Goal: Find specific page/section

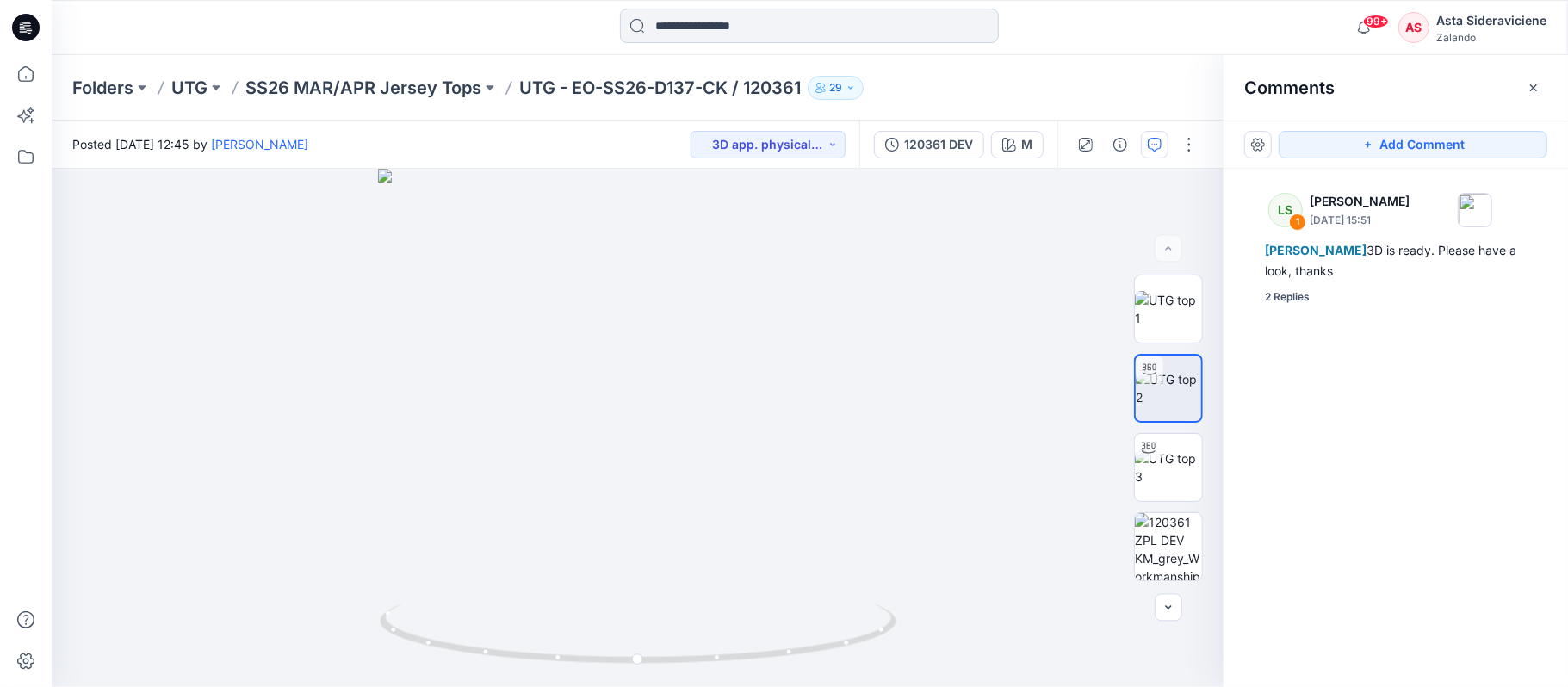
click at [740, 36] on input at bounding box center [809, 25] width 379 height 34
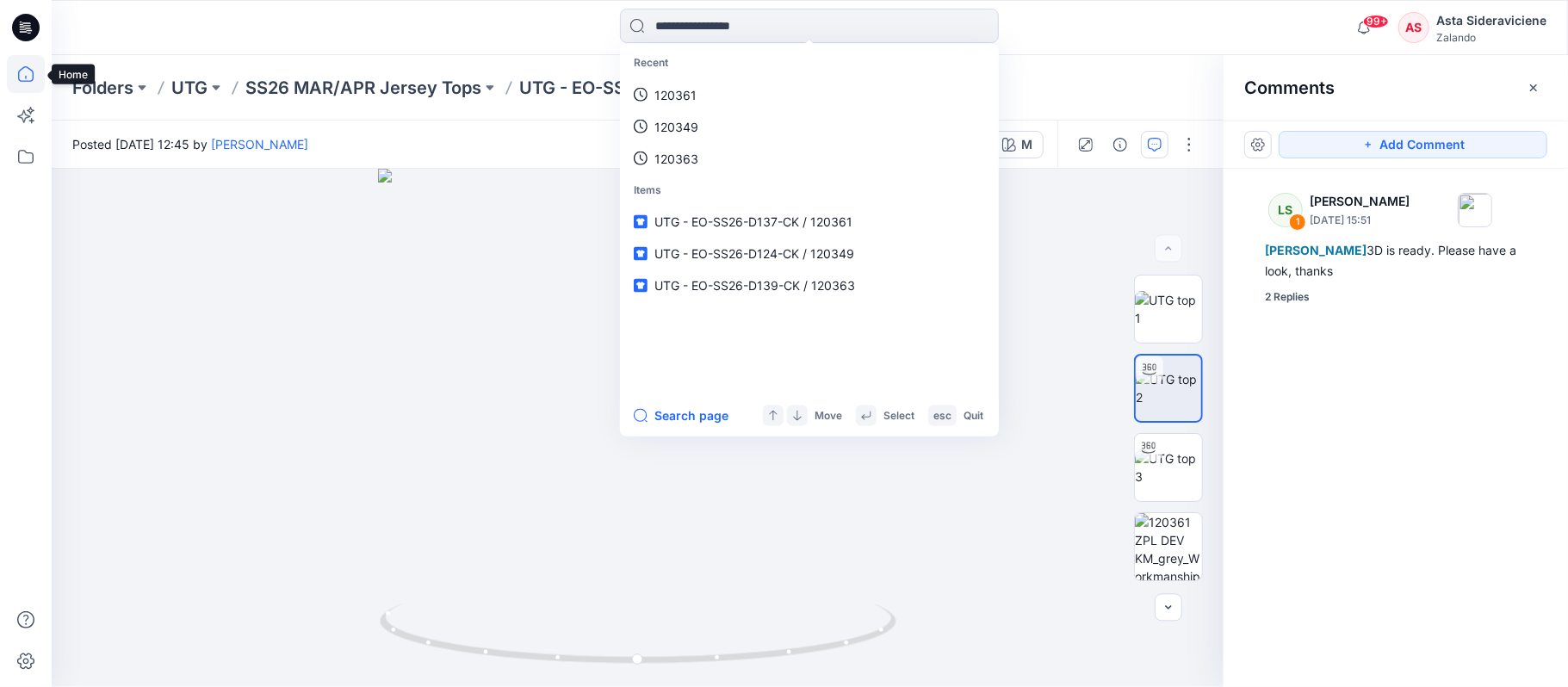
click at [31, 67] on icon at bounding box center [25, 74] width 38 height 38
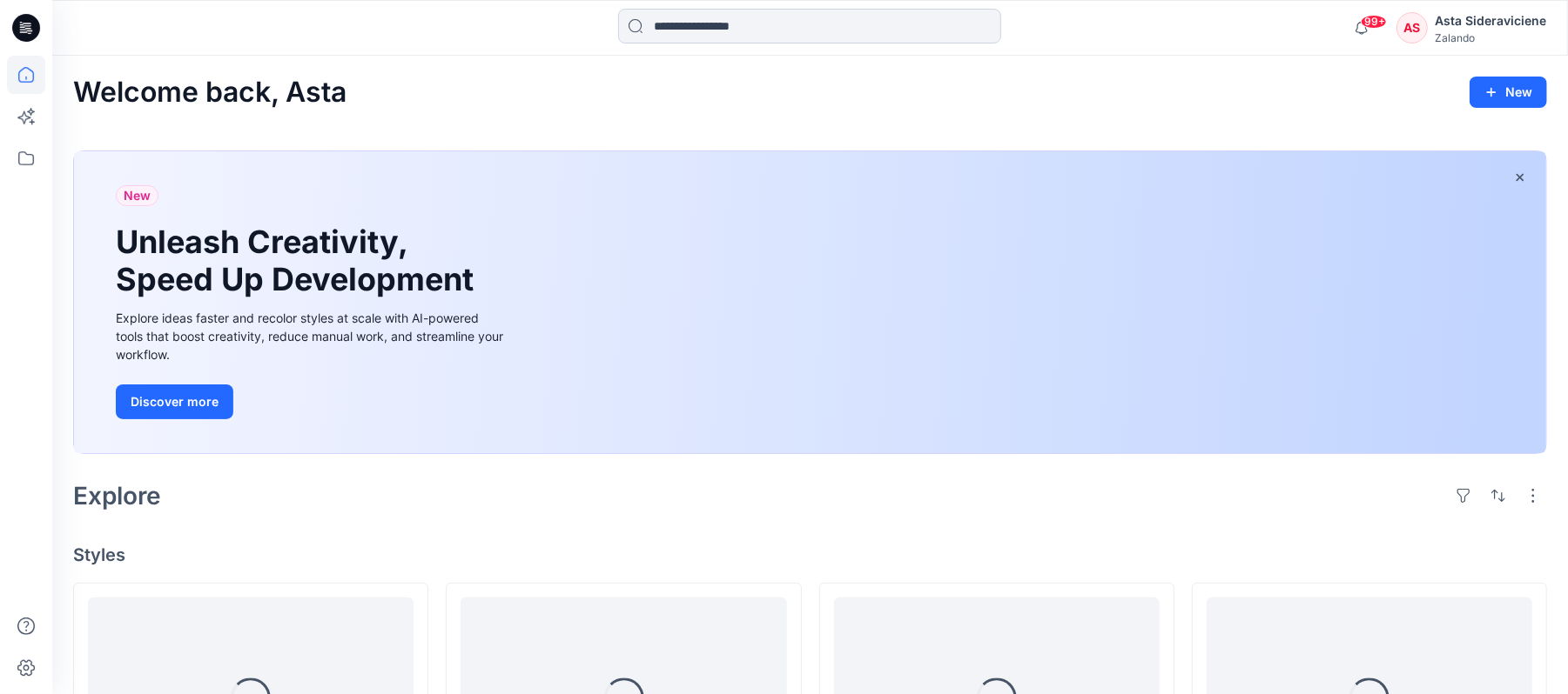
click at [736, 12] on input at bounding box center [809, 26] width 383 height 34
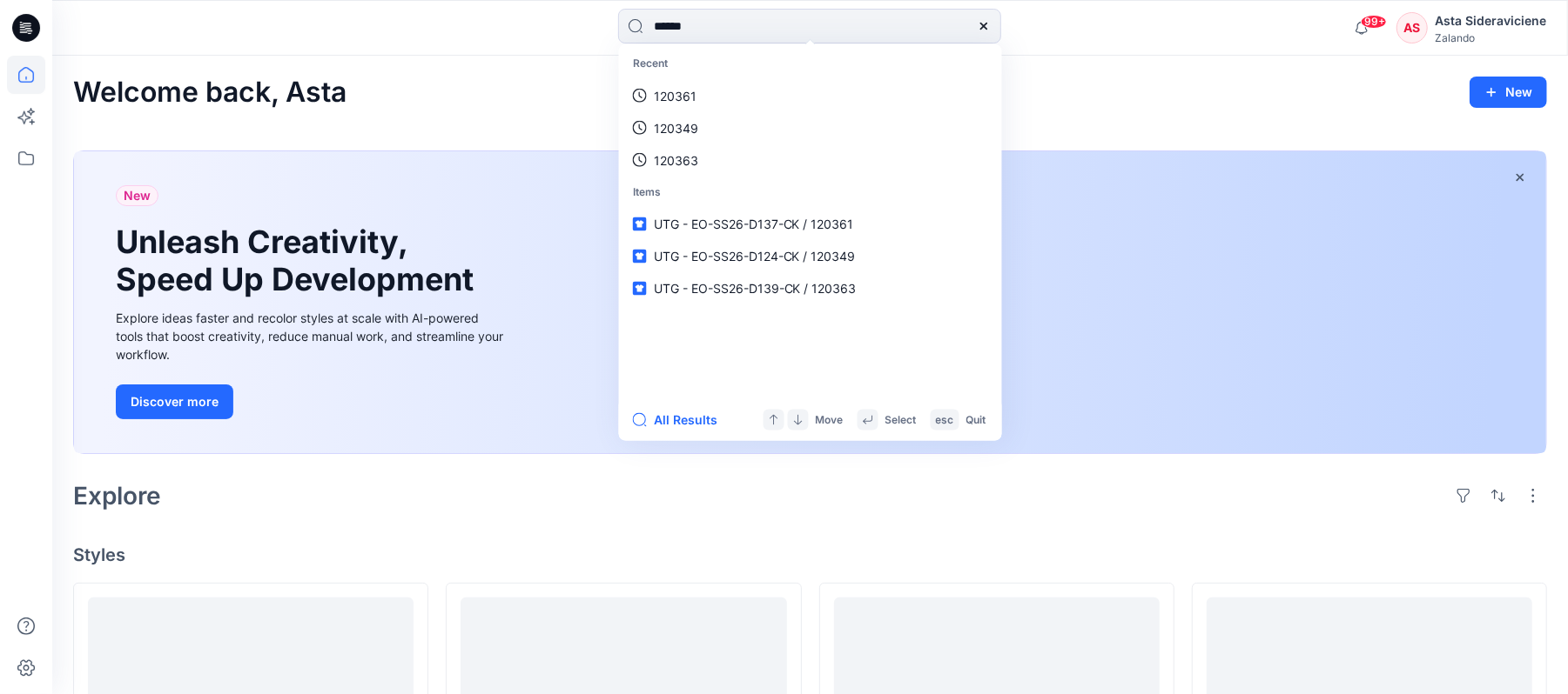
type input "******"
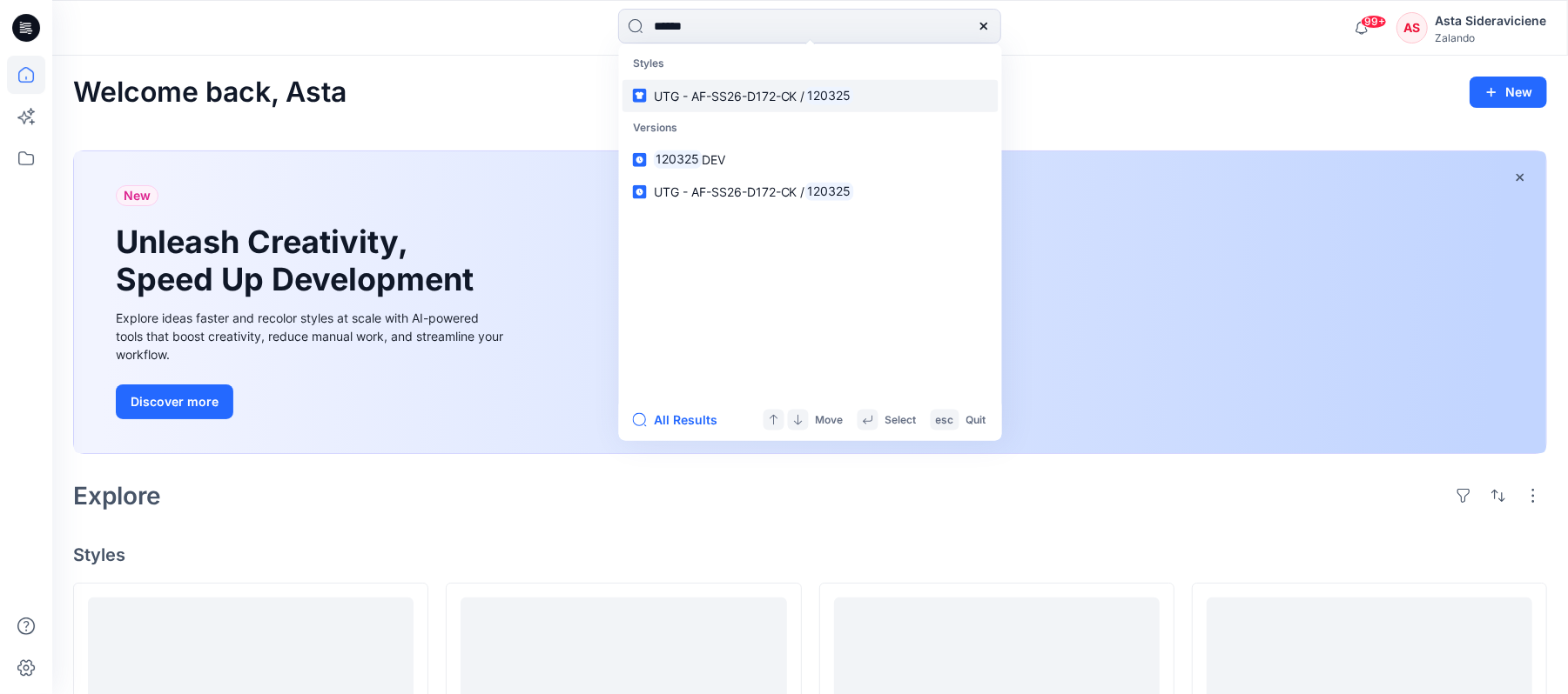
click at [728, 81] on link "UTG - AF-SS26-D172-CK / 120325" at bounding box center [810, 95] width 376 height 32
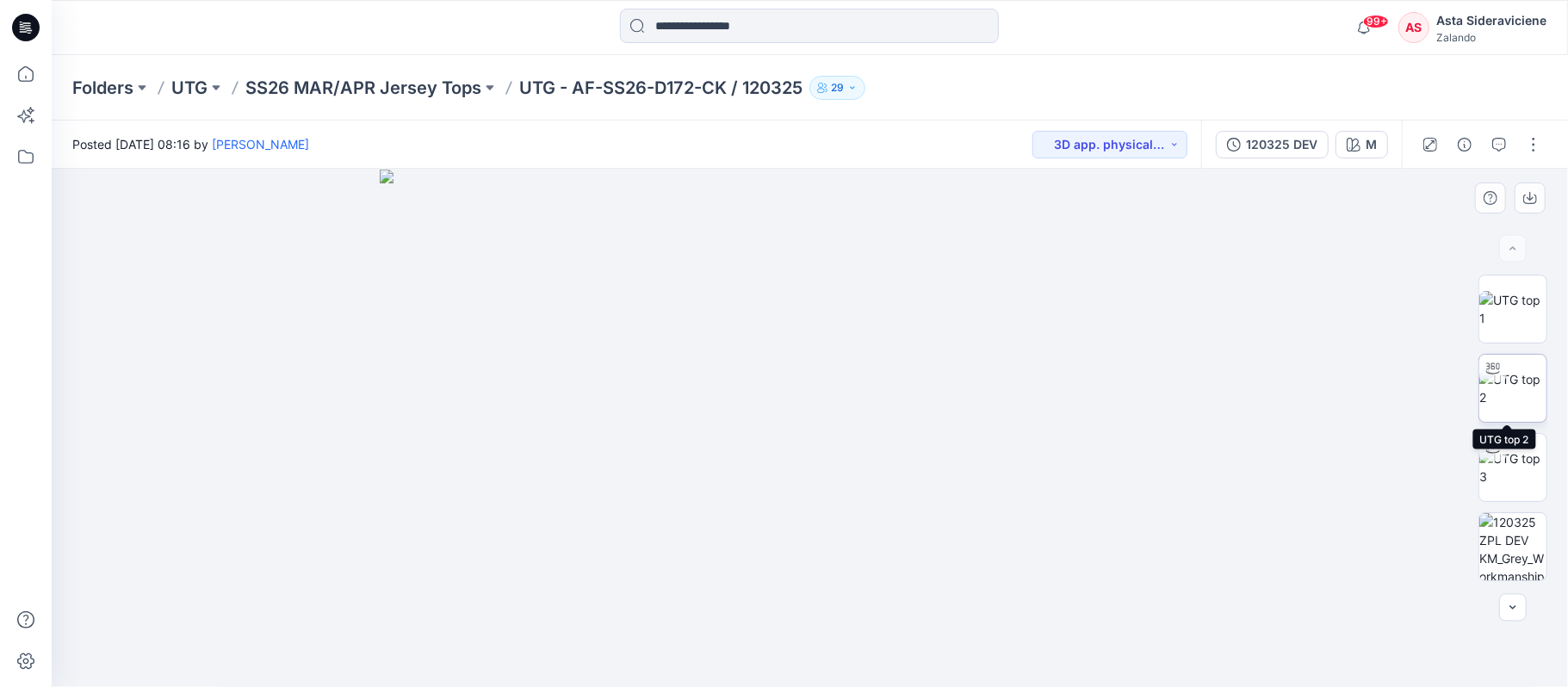
click at [1506, 388] on img at bounding box center [1513, 388] width 67 height 36
drag, startPoint x: 834, startPoint y: 639, endPoint x: 635, endPoint y: 566, distance: 212.0
click at [622, 589] on div at bounding box center [809, 429] width 1517 height 519
drag, startPoint x: 869, startPoint y: 506, endPoint x: 854, endPoint y: 405, distance: 102.1
click at [854, 405] on img at bounding box center [809, 167] width 1561 height 1041
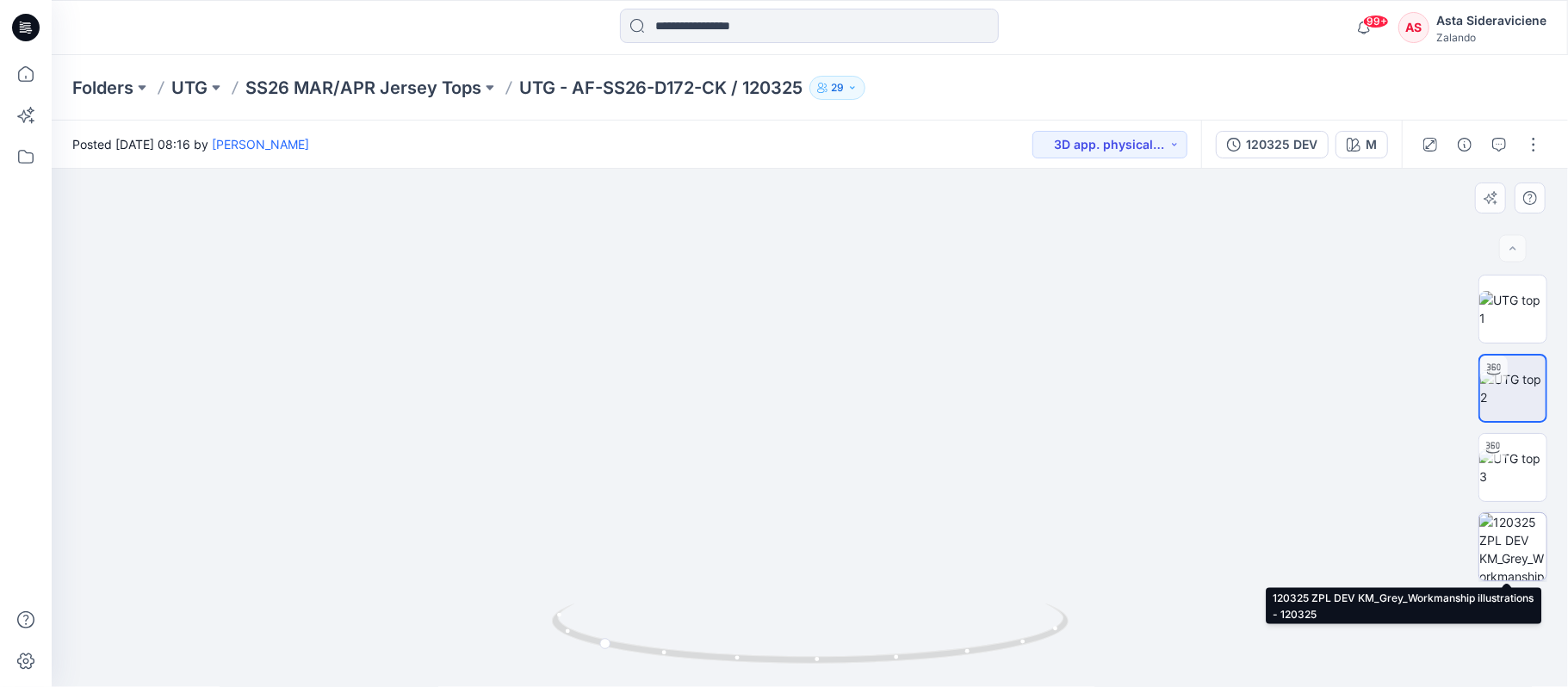
click at [1496, 545] on img at bounding box center [1513, 546] width 67 height 67
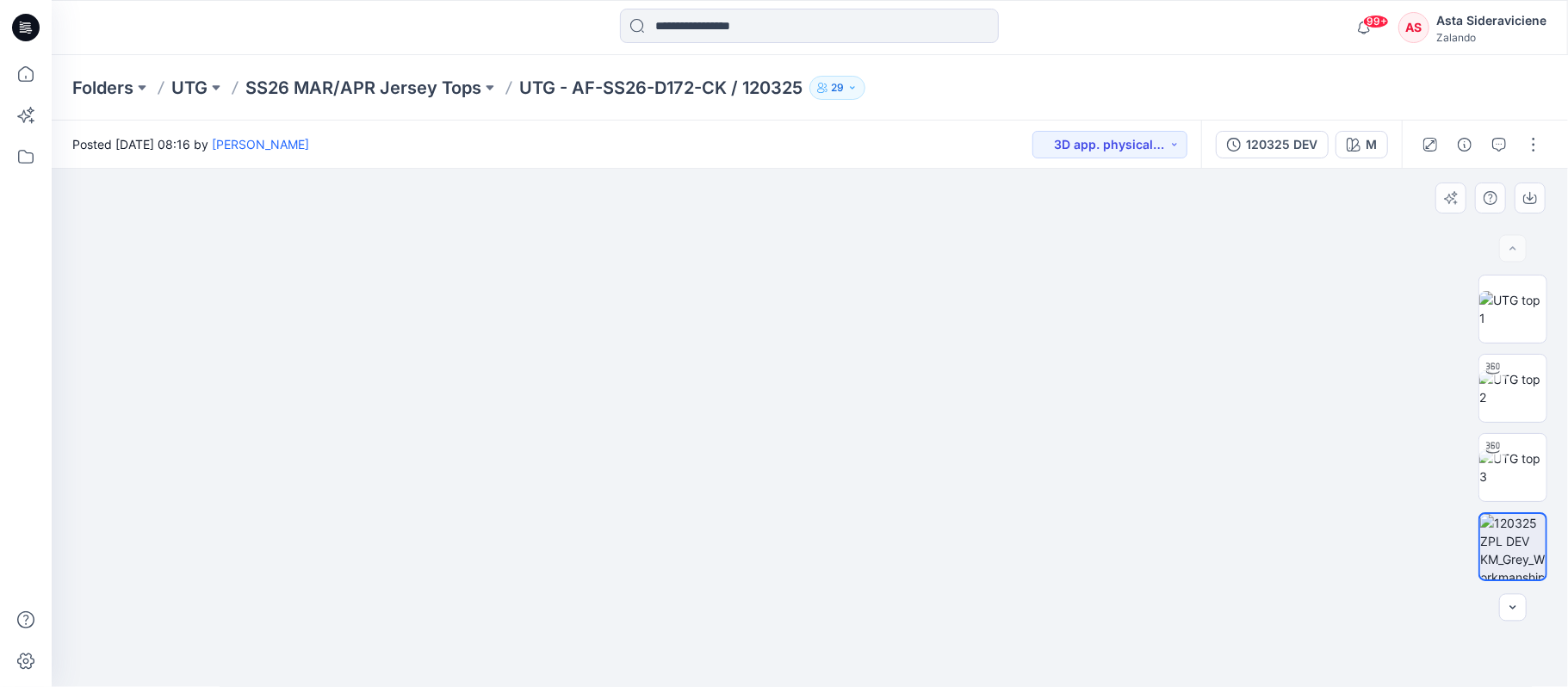
drag, startPoint x: 1138, startPoint y: 560, endPoint x: 938, endPoint y: 283, distance: 341.7
click at [938, 283] on img at bounding box center [675, 104] width 1785 height 1168
